Goal: Check status: Check status

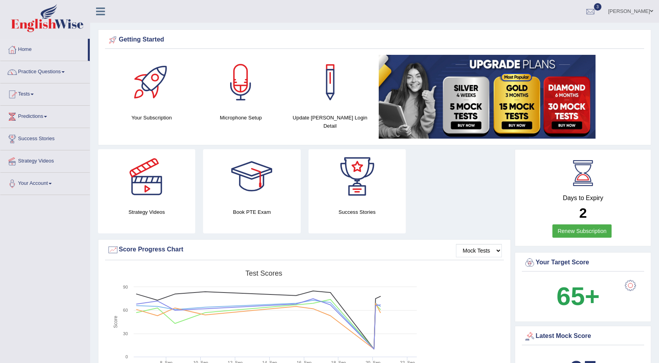
click at [33, 93] on link "Tests" at bounding box center [44, 94] width 89 height 20
click at [29, 142] on link "History" at bounding box center [51, 140] width 73 height 14
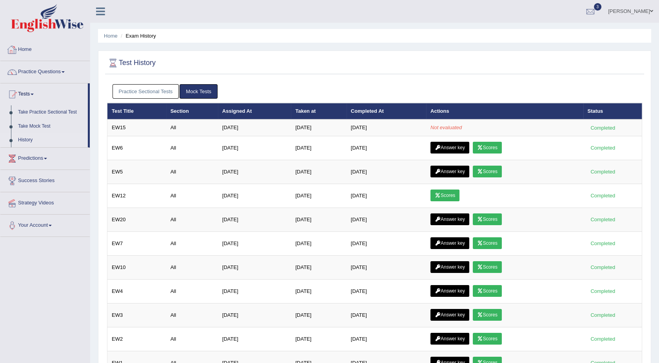
click at [34, 51] on link "Home" at bounding box center [44, 49] width 89 height 20
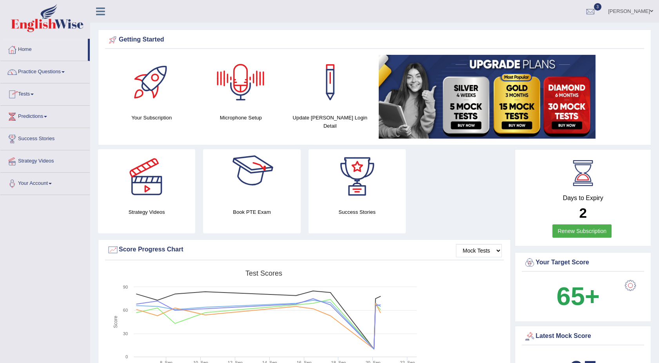
click at [264, 170] on div at bounding box center [251, 176] width 55 height 55
click at [63, 70] on link "Practice Questions" at bounding box center [44, 71] width 89 height 20
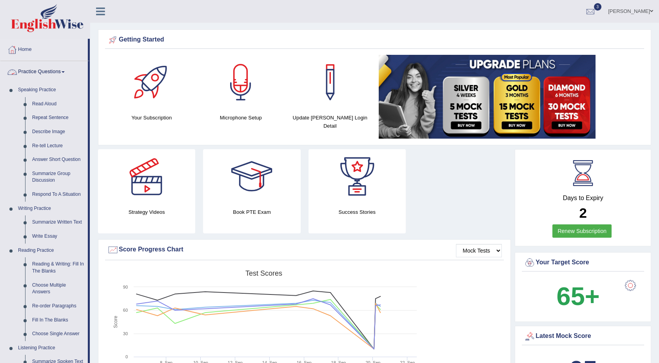
click at [64, 71] on span at bounding box center [63, 72] width 3 height 2
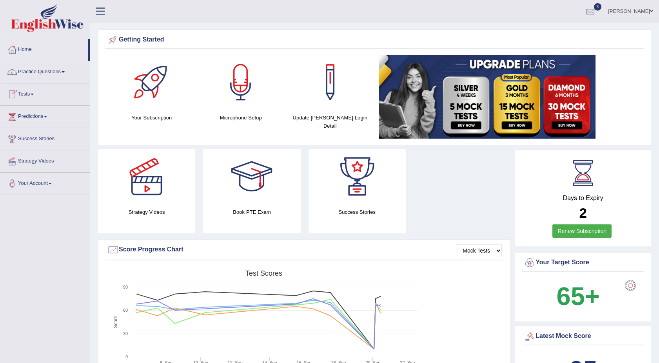
click at [36, 95] on link "Tests" at bounding box center [44, 94] width 89 height 20
click at [26, 140] on link "History" at bounding box center [51, 140] width 73 height 14
click at [245, 200] on div at bounding box center [251, 176] width 55 height 55
click at [29, 91] on link "Tests" at bounding box center [44, 94] width 89 height 20
click at [29, 91] on link "Tests" at bounding box center [43, 94] width 87 height 20
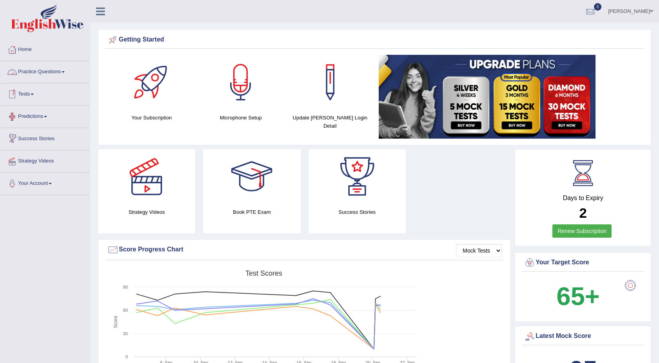
click at [33, 92] on link "Tests" at bounding box center [44, 94] width 89 height 20
click at [22, 140] on link "History" at bounding box center [51, 140] width 73 height 14
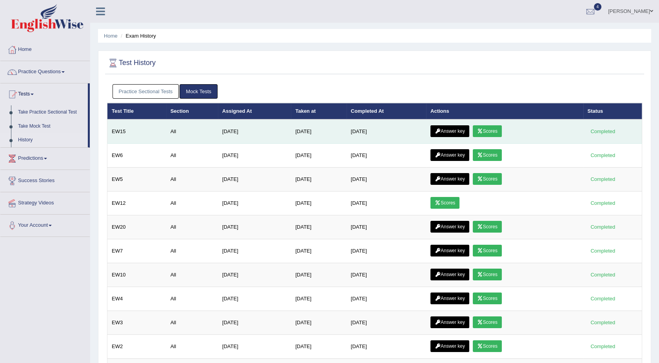
click at [479, 127] on link "Scores" at bounding box center [487, 131] width 29 height 12
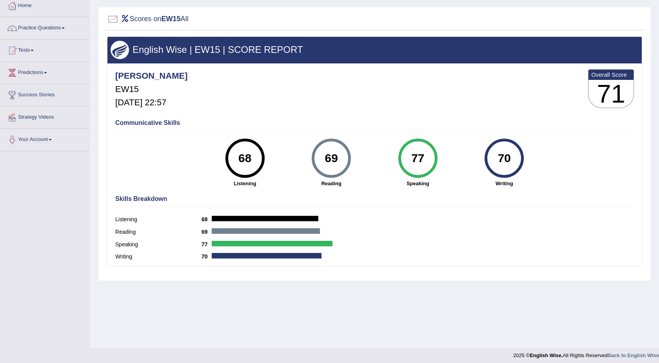
scroll to position [48, 0]
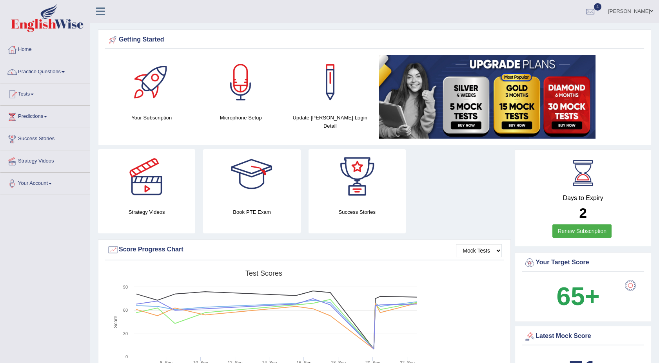
click at [236, 189] on div at bounding box center [251, 176] width 55 height 55
click at [248, 209] on h4 "Book PTE Exam" at bounding box center [251, 212] width 97 height 8
click at [249, 173] on div at bounding box center [251, 176] width 55 height 55
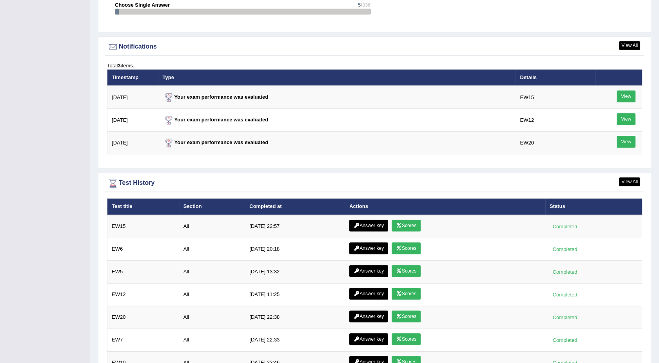
scroll to position [993, 0]
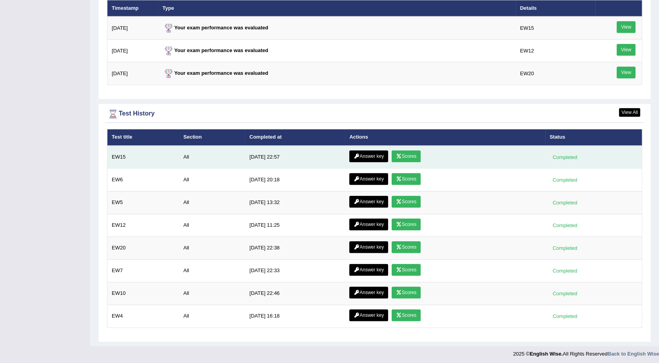
click at [411, 151] on link "Scores" at bounding box center [406, 157] width 29 height 12
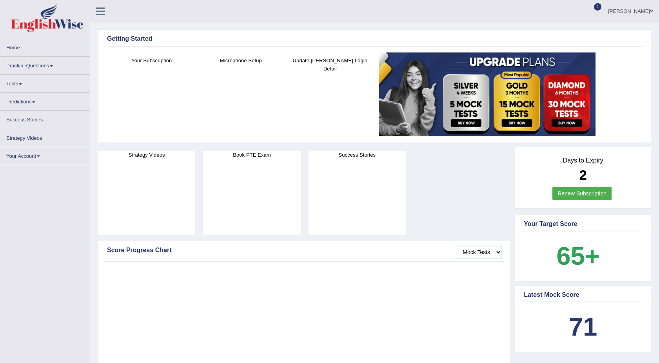
scroll to position [988, 0]
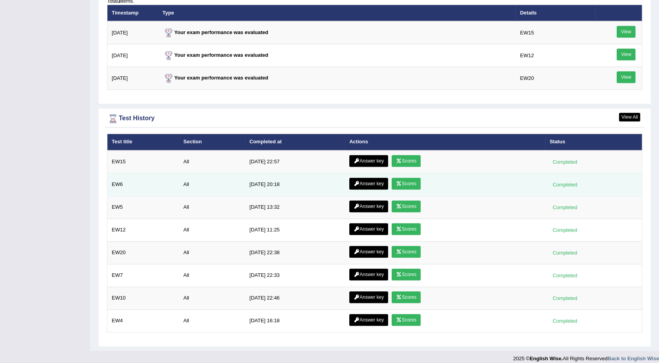
click at [397, 186] on link "Scores" at bounding box center [406, 184] width 29 height 12
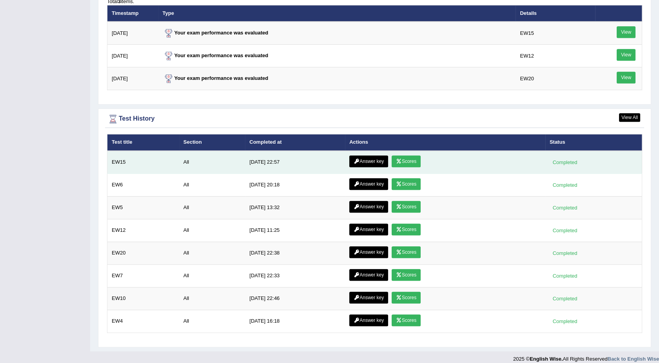
click at [395, 156] on link "Scores" at bounding box center [406, 162] width 29 height 12
